Goal: Communication & Community: Answer question/provide support

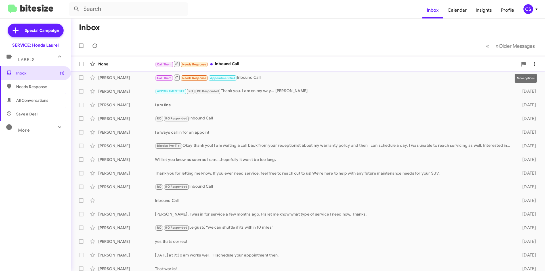
click at [532, 64] on icon at bounding box center [535, 64] width 7 height 7
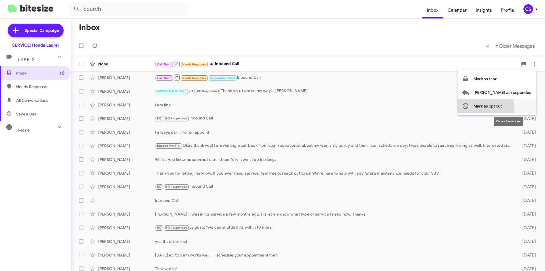
click at [502, 107] on span "Mark as opt out" at bounding box center [488, 106] width 28 height 14
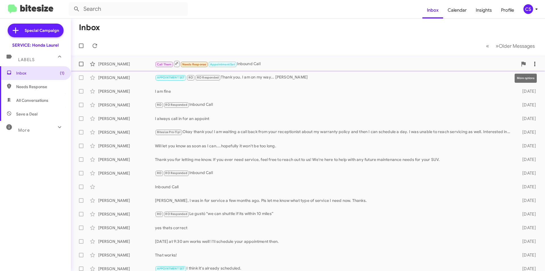
click at [533, 62] on icon at bounding box center [535, 64] width 7 height 7
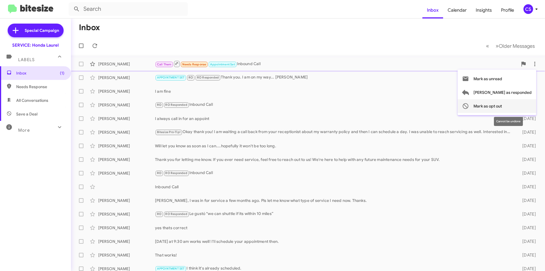
click at [502, 106] on span "Mark as opt out" at bounding box center [488, 106] width 28 height 14
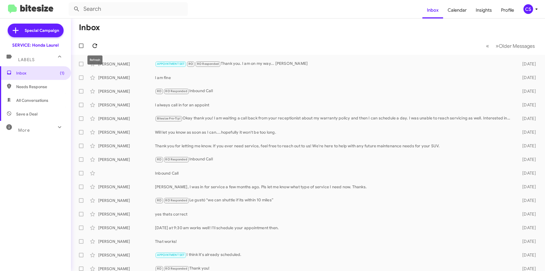
click at [95, 43] on icon at bounding box center [94, 45] width 7 height 7
click at [32, 87] on span "Needs Response" at bounding box center [40, 87] width 48 height 6
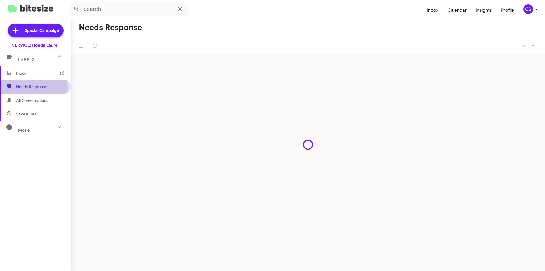
type input "in:needs-response"
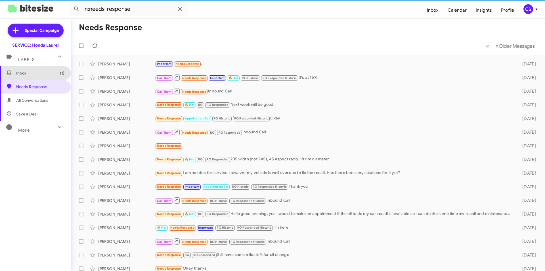
click at [39, 73] on span "Inbox (1)" at bounding box center [40, 73] width 48 height 6
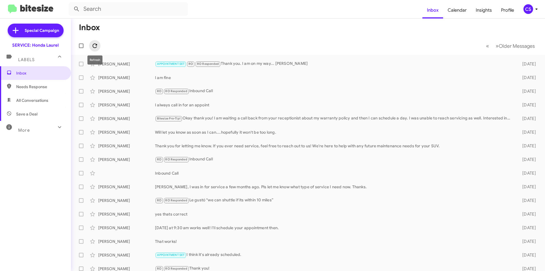
click at [93, 44] on icon at bounding box center [94, 45] width 7 height 7
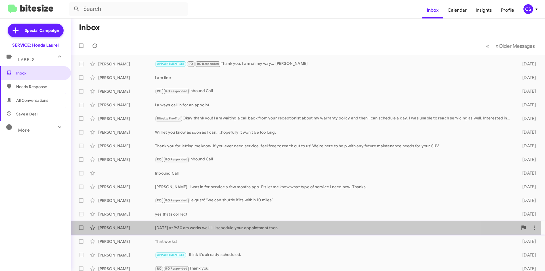
click at [223, 223] on div "[PERSON_NAME] [DATE] at 9:30 am works well! I'll schedule your appointment then…" at bounding box center [308, 227] width 465 height 11
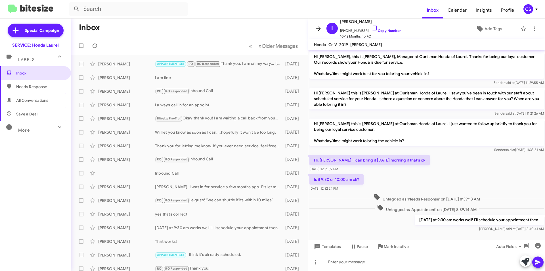
click at [318, 26] on icon at bounding box center [318, 28] width 7 height 7
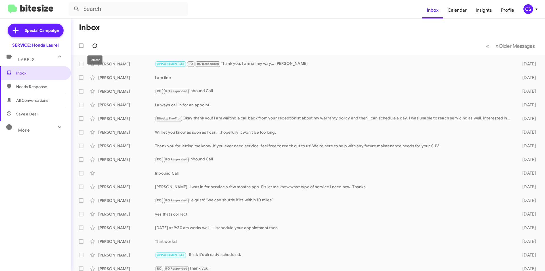
click at [96, 43] on icon at bounding box center [94, 45] width 7 height 7
